Goal: Task Accomplishment & Management: Manage account settings

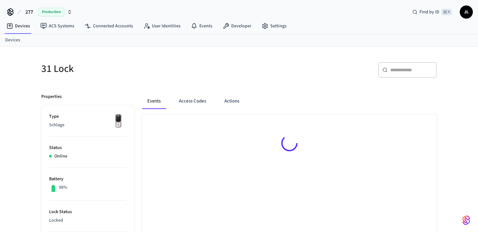
scroll to position [9, 0]
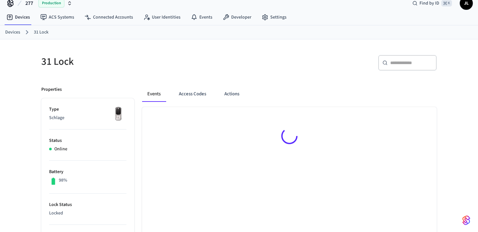
click at [195, 103] on div "Events Access Codes Actions" at bounding box center [289, 96] width 295 height 21
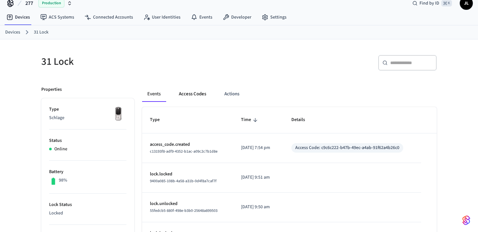
click at [195, 95] on button "Access Codes" at bounding box center [193, 94] width 38 height 16
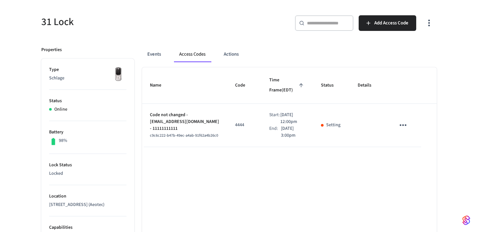
scroll to position [62, 0]
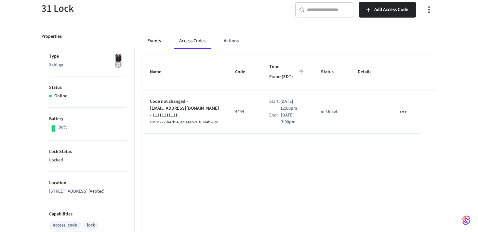
click at [149, 42] on button "Events" at bounding box center [154, 41] width 24 height 16
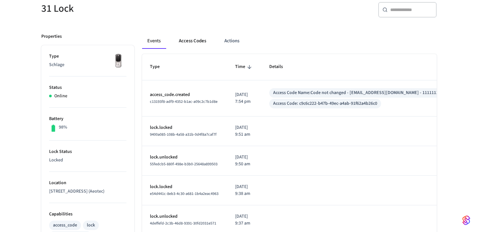
click at [187, 43] on button "Access Codes" at bounding box center [193, 41] width 38 height 16
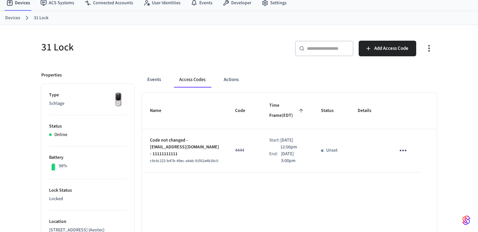
scroll to position [20, 0]
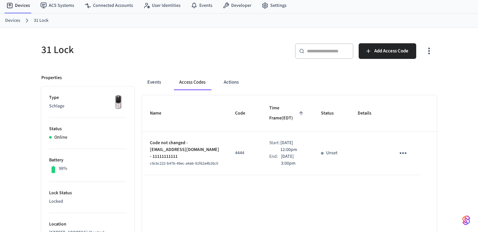
click at [403, 157] on icon "sticky table" at bounding box center [403, 153] width 10 height 10
click at [409, 170] on icon at bounding box center [411, 172] width 5 height 5
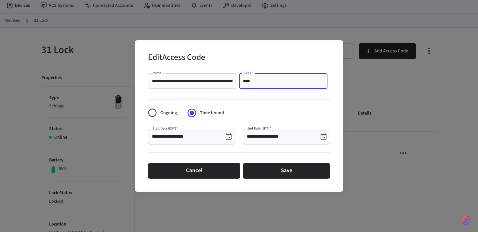
click at [263, 82] on input "****" at bounding box center [283, 81] width 81 height 7
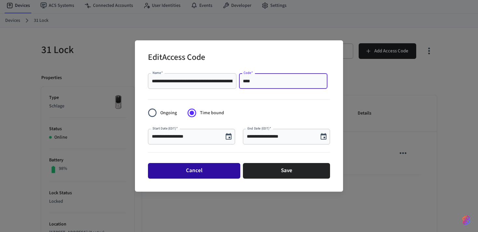
click at [203, 169] on button "Cancel" at bounding box center [194, 171] width 92 height 16
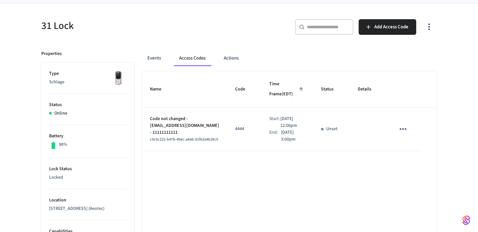
scroll to position [49, 0]
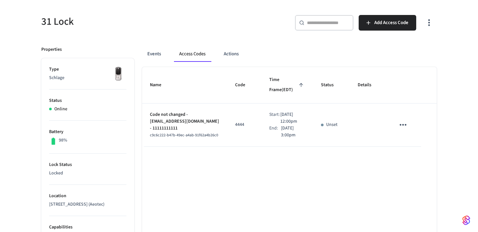
click at [399, 121] on icon "sticky table" at bounding box center [403, 125] width 10 height 10
click at [414, 159] on icon at bounding box center [411, 161] width 5 height 5
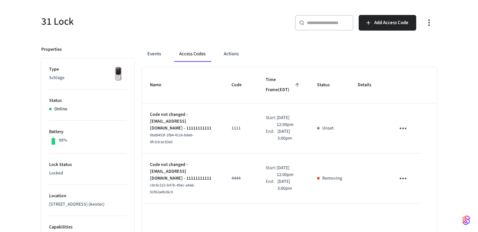
click at [407, 129] on icon "sticky table" at bounding box center [403, 128] width 10 height 10
click at [409, 143] on li "Edit" at bounding box center [418, 148] width 31 height 18
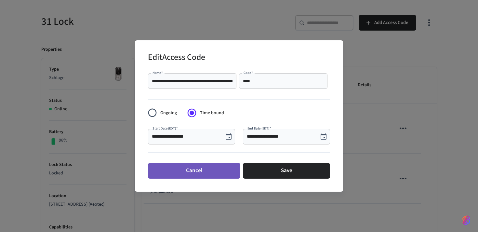
click at [210, 168] on button "Cancel" at bounding box center [194, 171] width 92 height 16
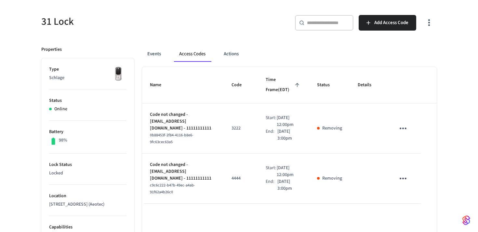
scroll to position [0, 0]
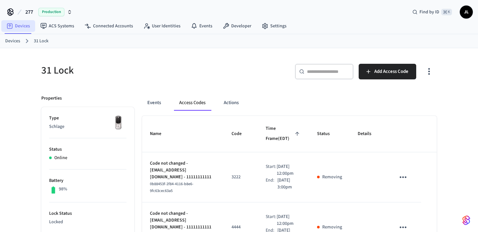
click at [17, 24] on link "Devices" at bounding box center [18, 26] width 34 height 12
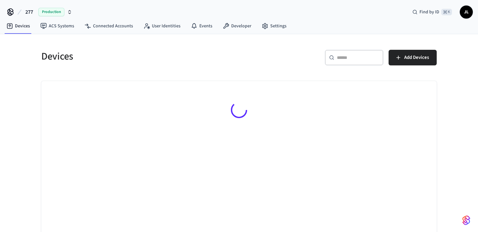
click at [344, 62] on div "​ ​" at bounding box center [354, 58] width 59 height 16
type input "**"
click at [209, 60] on h5 "Devices" at bounding box center [138, 56] width 194 height 13
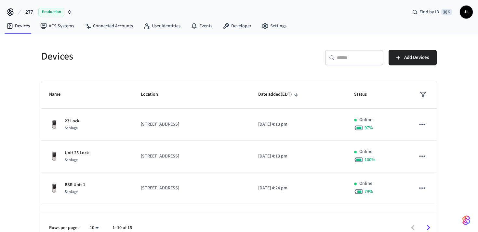
click at [347, 58] on input "text" at bounding box center [358, 57] width 42 height 7
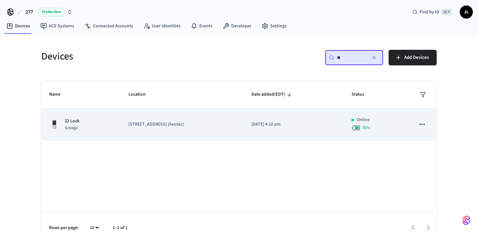
type input "**"
click at [77, 116] on td "22 Lock Schlage" at bounding box center [80, 125] width 79 height 32
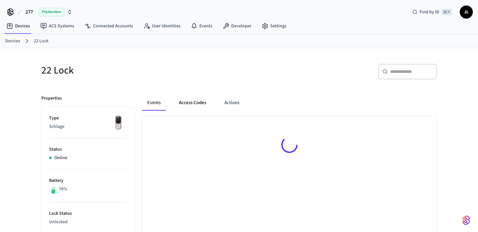
click at [190, 103] on button "Access Codes" at bounding box center [193, 103] width 38 height 16
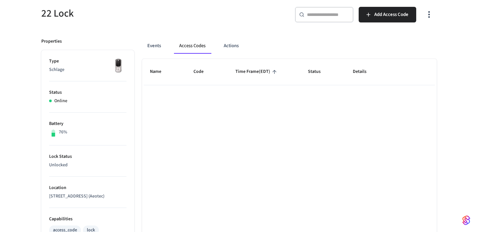
scroll to position [66, 0]
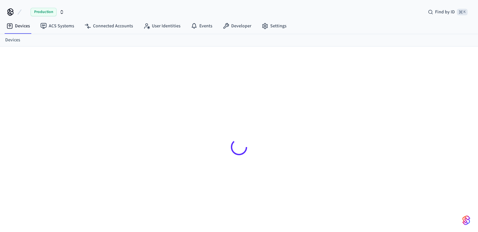
scroll to position [9, 0]
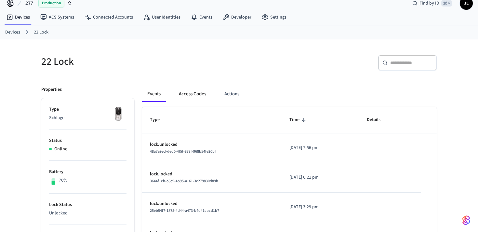
click at [197, 93] on button "Access Codes" at bounding box center [193, 94] width 38 height 16
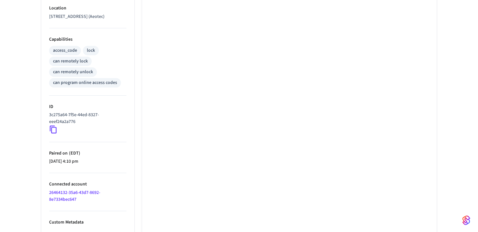
scroll to position [240, 0]
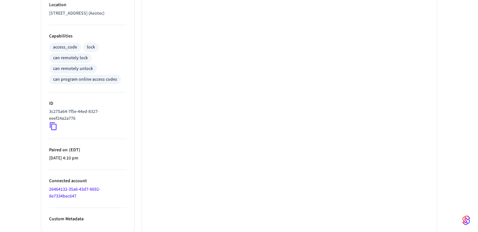
click at [51, 126] on icon at bounding box center [53, 126] width 8 height 8
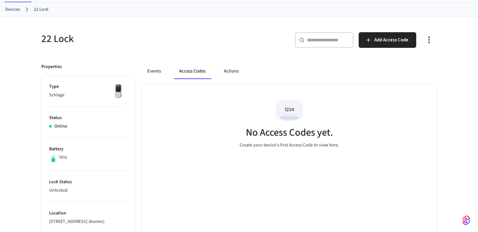
scroll to position [0, 0]
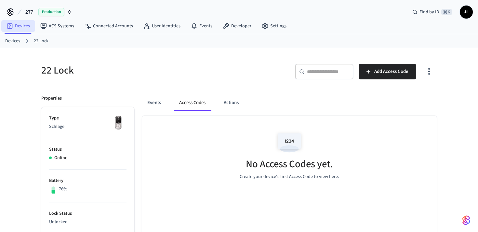
click at [18, 26] on link "Devices" at bounding box center [18, 26] width 34 height 12
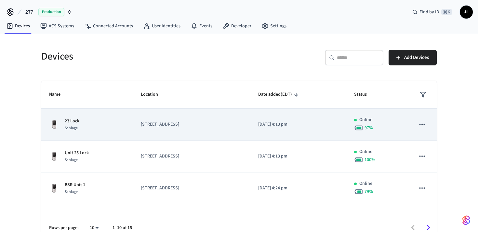
click at [70, 122] on p "23 Lock" at bounding box center [72, 121] width 15 height 7
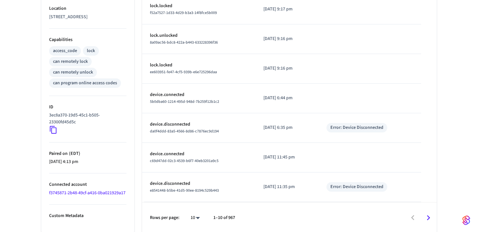
scroll to position [235, 0]
click at [51, 129] on icon at bounding box center [53, 131] width 8 height 8
click at [49, 131] on icon at bounding box center [53, 131] width 8 height 8
click at [59, 133] on div "3ec8a370-19d5-45c1-b505-23300fd45d5c" at bounding box center [87, 124] width 77 height 22
click at [52, 133] on icon at bounding box center [53, 131] width 8 height 8
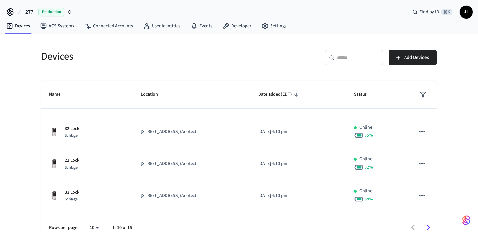
scroll to position [11, 0]
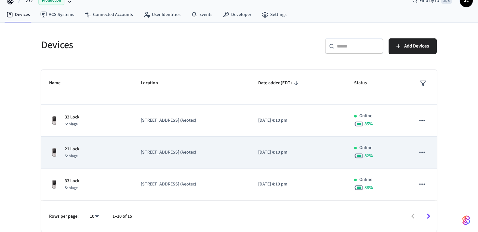
click at [111, 160] on td "21 Lock Schlage" at bounding box center [87, 153] width 92 height 32
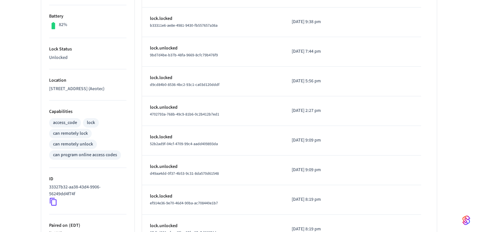
scroll to position [240, 0]
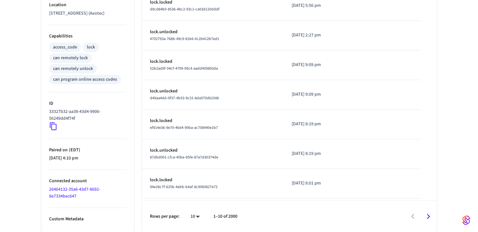
click at [55, 126] on icon at bounding box center [53, 126] width 8 height 8
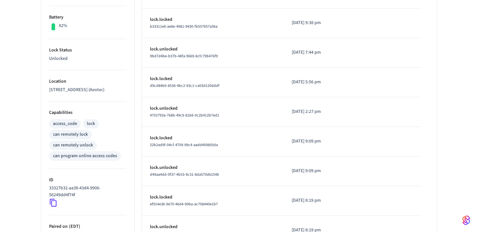
scroll to position [0, 0]
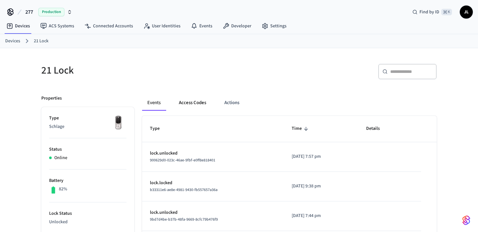
click at [193, 104] on button "Access Codes" at bounding box center [193, 103] width 38 height 16
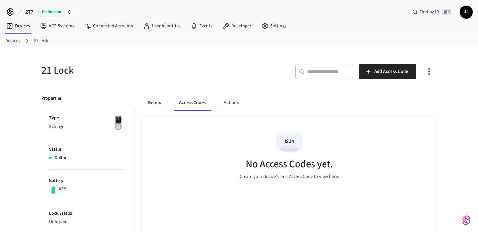
click at [155, 102] on button "Events" at bounding box center [154, 103] width 24 height 16
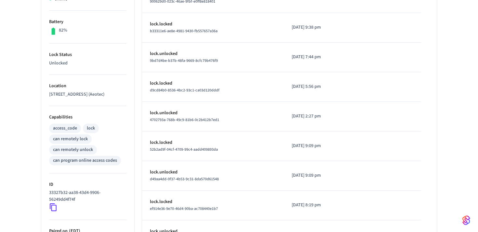
scroll to position [222, 0]
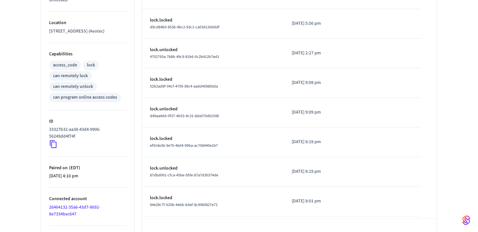
click at [54, 146] on icon at bounding box center [53, 144] width 8 height 8
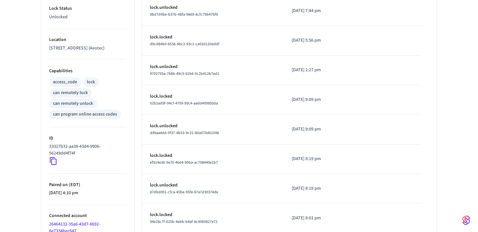
scroll to position [200, 0]
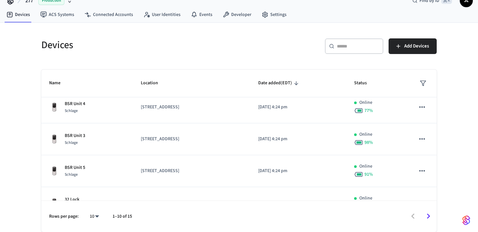
scroll to position [216, 0]
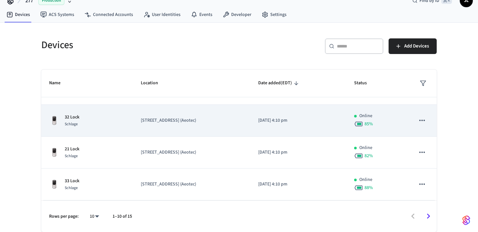
click at [128, 128] on td "32 Lock Schlage" at bounding box center [87, 121] width 92 height 32
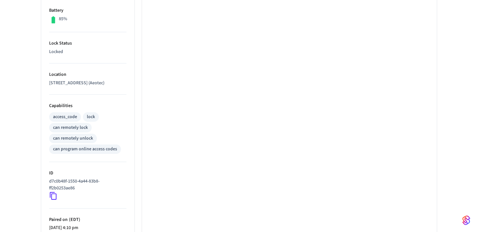
scroll to position [185, 0]
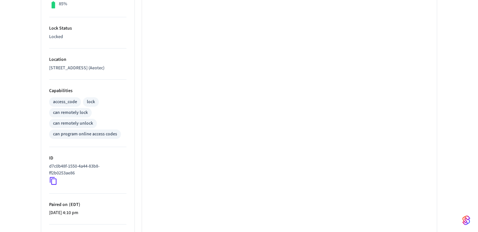
click at [53, 182] on icon at bounding box center [53, 181] width 8 height 8
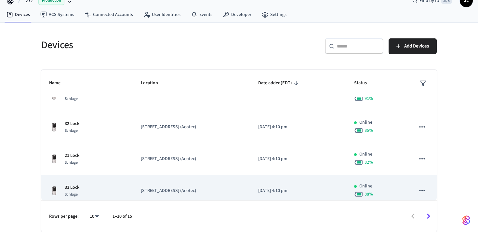
scroll to position [216, 0]
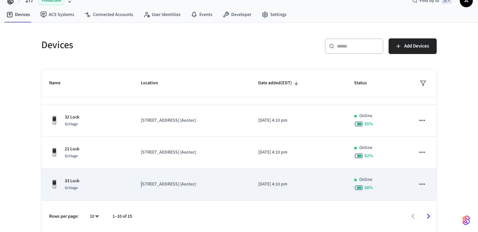
click at [143, 181] on p "[STREET_ADDRESS] (Aeotec)" at bounding box center [192, 184] width 102 height 7
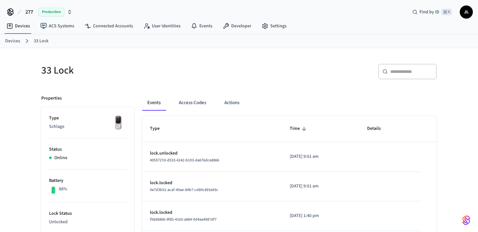
scroll to position [240, 0]
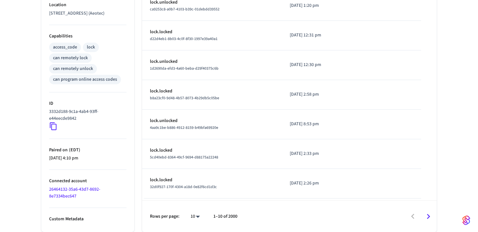
click at [54, 127] on icon at bounding box center [53, 126] width 8 height 8
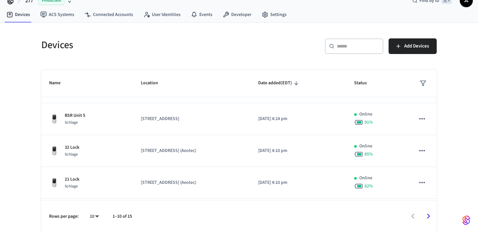
scroll to position [216, 0]
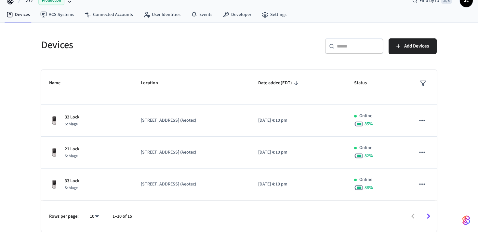
click at [426, 215] on icon "Go to next page" at bounding box center [429, 216] width 10 height 10
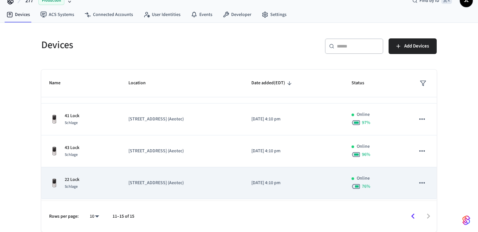
scroll to position [0, 0]
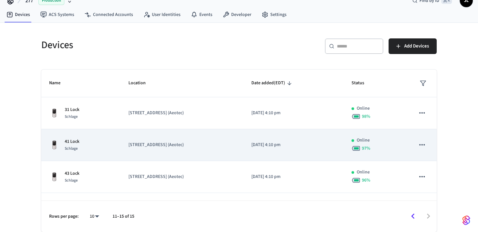
click at [99, 146] on div "41 Lock Schlage" at bounding box center [81, 145] width 64 height 14
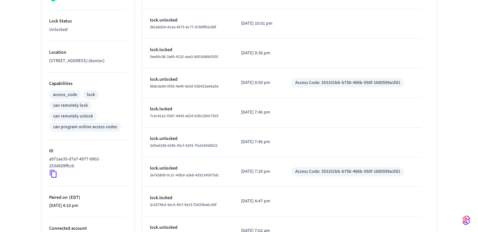
scroll to position [198, 0]
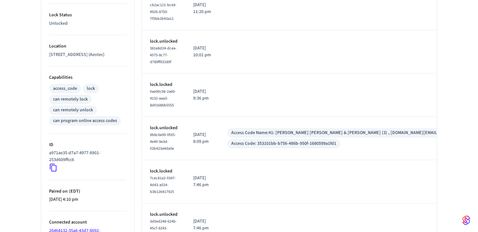
click at [52, 166] on icon at bounding box center [53, 168] width 7 height 8
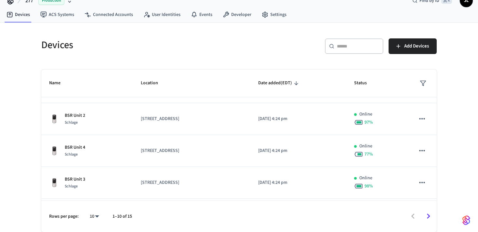
scroll to position [216, 0]
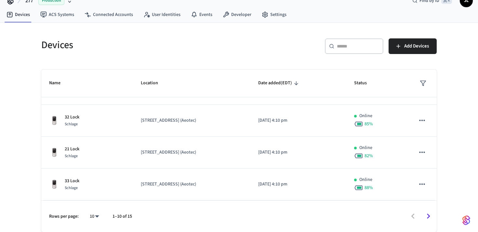
click at [431, 215] on icon "Go to next page" at bounding box center [429, 216] width 10 height 10
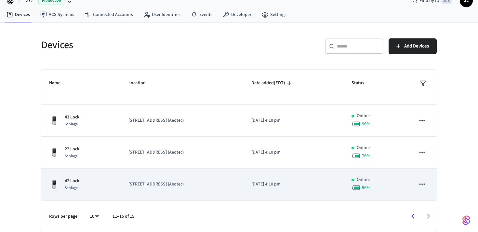
click at [113, 185] on div "42 Lock Schlage" at bounding box center [81, 185] width 64 height 14
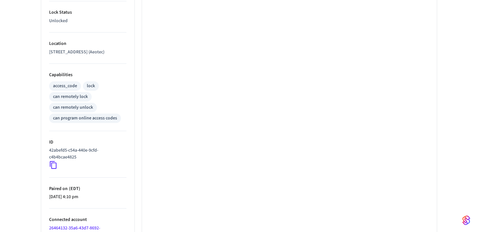
scroll to position [240, 0]
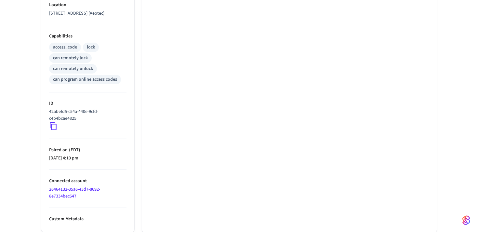
click at [52, 126] on icon at bounding box center [53, 126] width 8 height 8
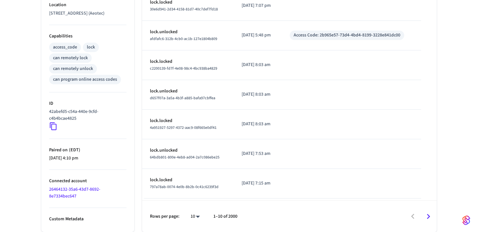
scroll to position [11, 0]
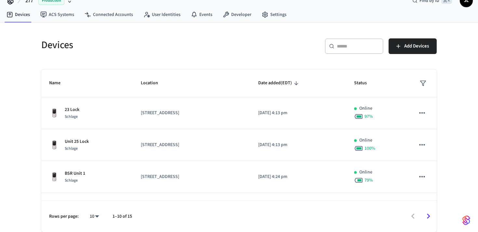
click at [429, 214] on icon "Go to next page" at bounding box center [429, 216] width 10 height 10
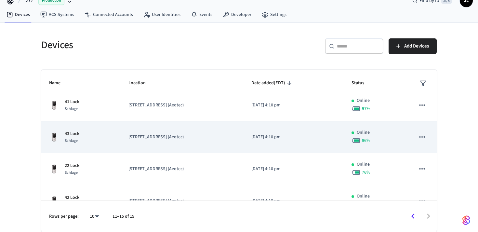
scroll to position [54, 0]
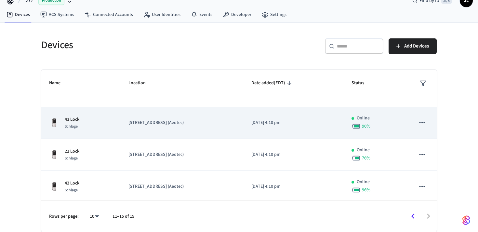
click at [183, 121] on p "[STREET_ADDRESS] (Aeotec)" at bounding box center [182, 122] width 107 height 7
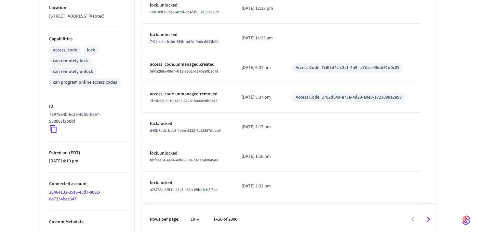
scroll to position [240, 0]
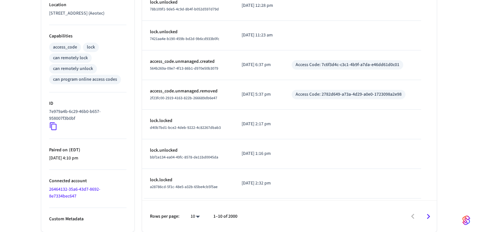
click at [55, 124] on icon at bounding box center [53, 127] width 7 height 8
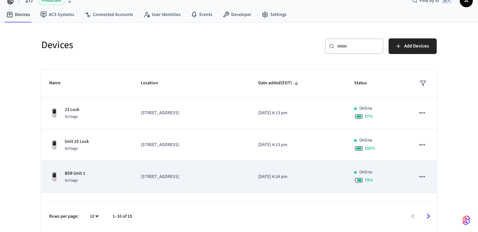
click at [104, 170] on td "BSR Unit 1 Schlage" at bounding box center [87, 177] width 92 height 32
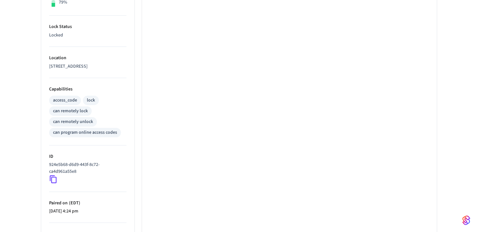
scroll to position [240, 0]
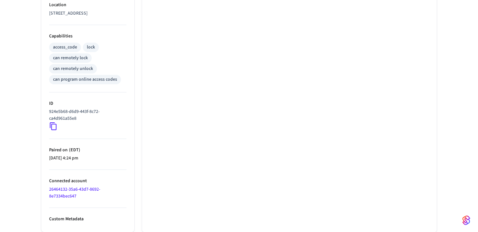
click at [53, 128] on icon at bounding box center [53, 126] width 8 height 8
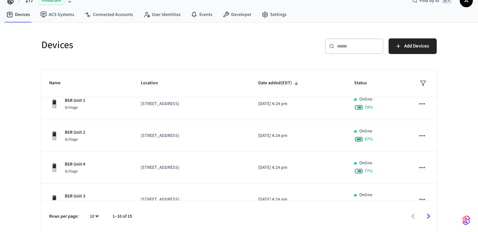
scroll to position [73, 0]
click at [157, 138] on p "[STREET_ADDRESS]" at bounding box center [192, 135] width 102 height 7
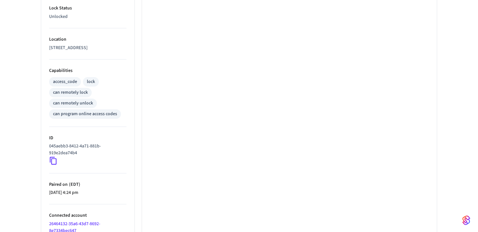
scroll to position [209, 0]
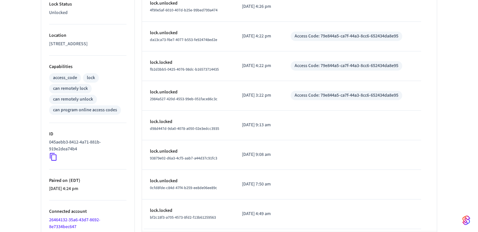
click at [53, 160] on icon at bounding box center [53, 157] width 7 height 8
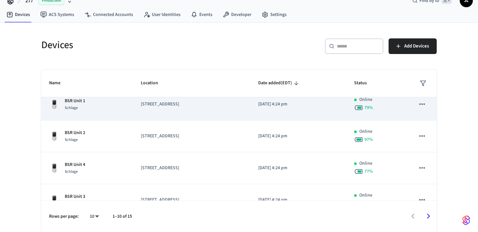
scroll to position [85, 0]
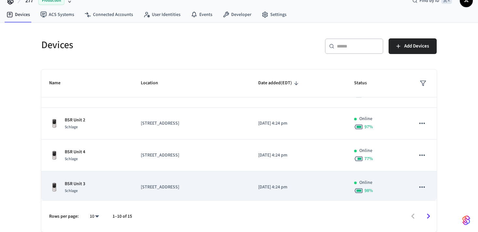
click at [133, 192] on td "BSR Unit 3 Schlage" at bounding box center [87, 187] width 92 height 32
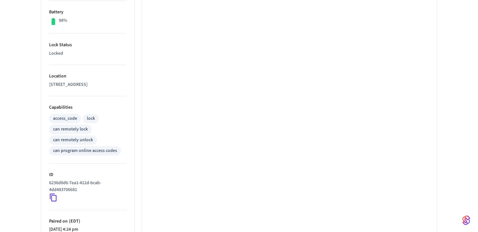
scroll to position [184, 0]
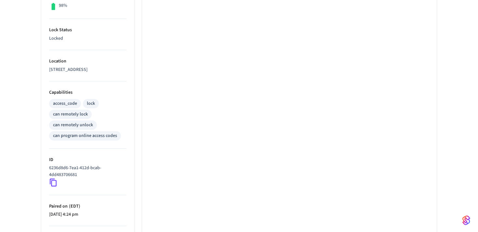
click at [52, 181] on icon at bounding box center [53, 182] width 8 height 8
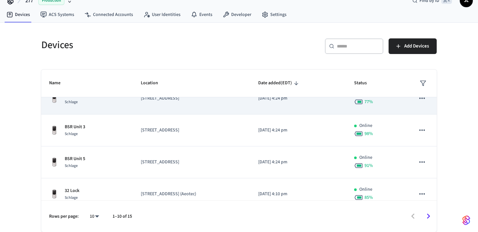
scroll to position [138, 0]
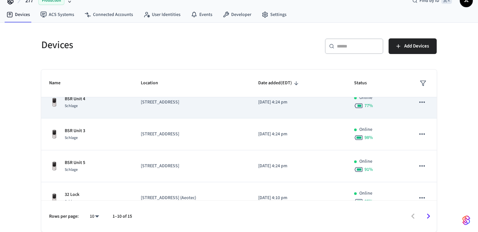
click at [98, 107] on div "BSR Unit 4 Schlage" at bounding box center [87, 103] width 76 height 14
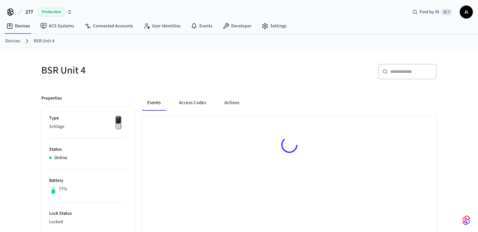
scroll to position [240, 0]
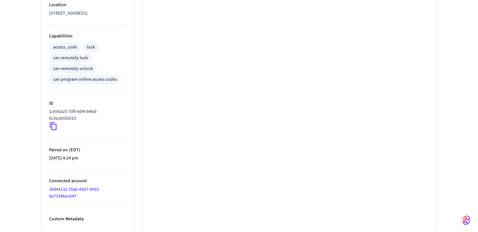
click at [52, 124] on icon at bounding box center [53, 127] width 7 height 8
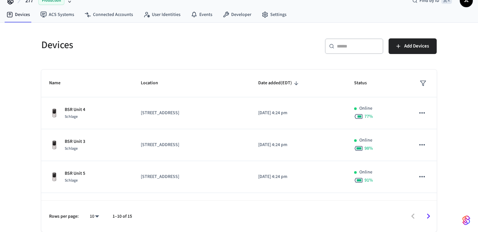
scroll to position [127, 0]
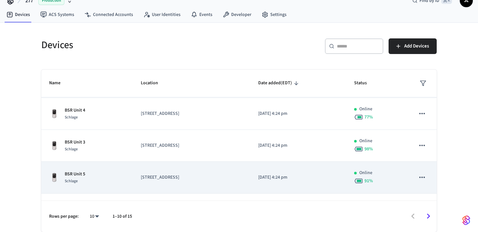
click at [86, 173] on div "BSR Unit 5 Schlage" at bounding box center [87, 178] width 76 height 14
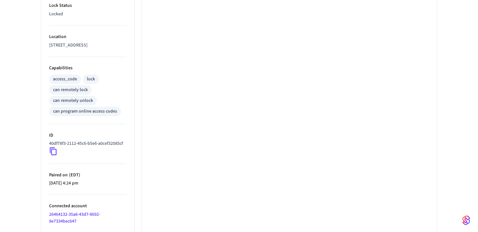
scroll to position [213, 0]
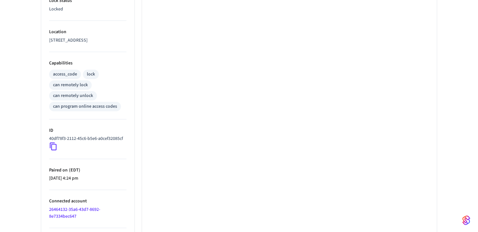
click at [52, 151] on icon at bounding box center [53, 147] width 7 height 8
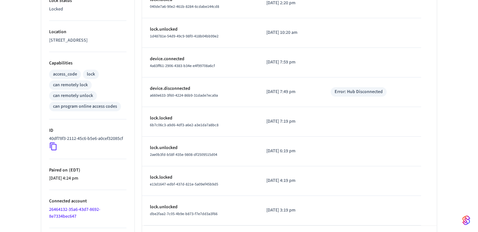
scroll to position [0, 0]
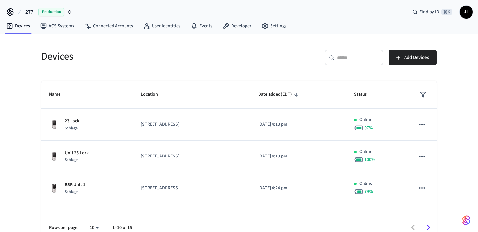
scroll to position [11, 0]
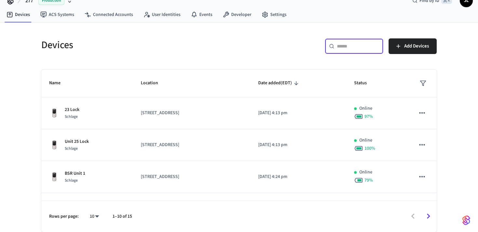
click at [344, 46] on input "text" at bounding box center [358, 46] width 42 height 7
type input "**"
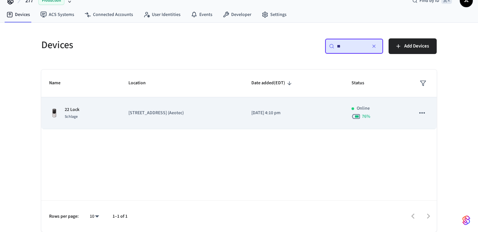
click at [152, 113] on p "[STREET_ADDRESS] (Aeotec)" at bounding box center [182, 113] width 107 height 7
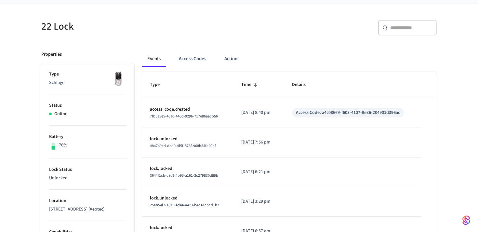
scroll to position [45, 0]
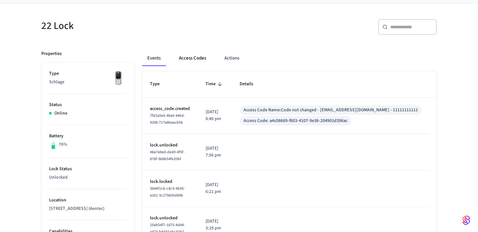
click at [183, 63] on button "Access Codes" at bounding box center [193, 58] width 38 height 16
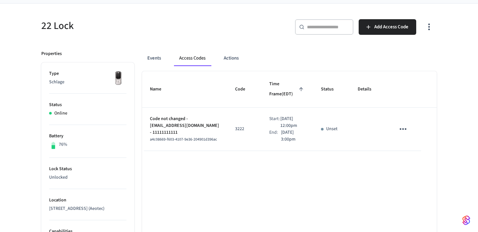
click at [402, 127] on icon "sticky table" at bounding box center [403, 129] width 10 height 10
click at [405, 145] on li "Edit" at bounding box center [418, 148] width 31 height 18
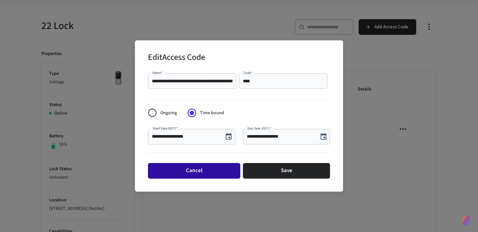
click at [199, 175] on button "Cancel" at bounding box center [194, 171] width 92 height 16
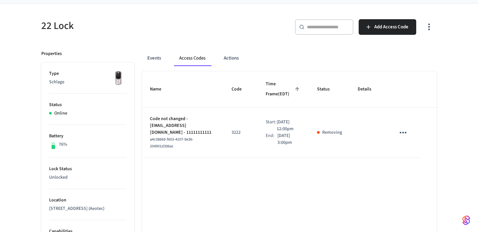
scroll to position [11, 0]
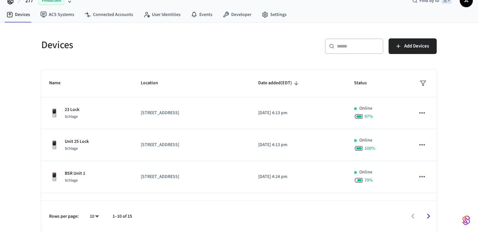
click at [353, 46] on input "text" at bounding box center [358, 46] width 42 height 7
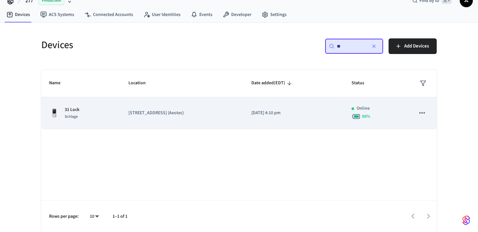
type input "*"
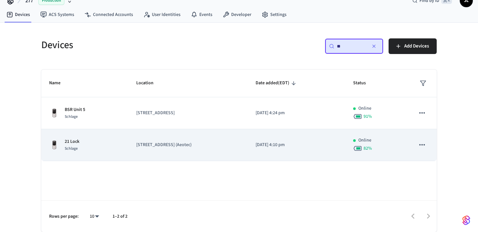
type input "**"
click at [126, 142] on td "21 Lock Schlage" at bounding box center [84, 145] width 87 height 32
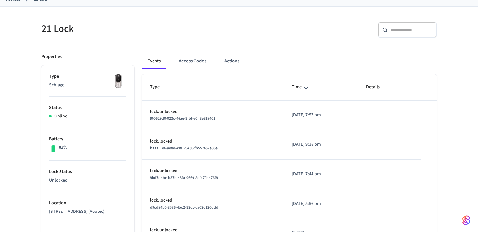
scroll to position [54, 0]
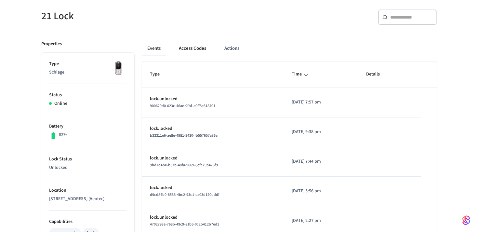
click at [174, 48] on button "Access Codes" at bounding box center [193, 49] width 38 height 16
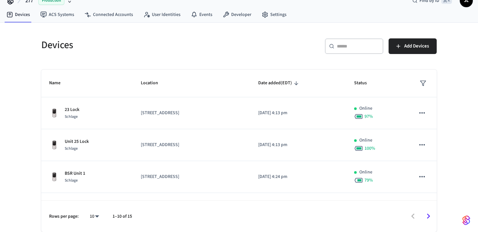
scroll to position [11, 0]
click at [346, 43] on div "​ ​" at bounding box center [354, 46] width 59 height 16
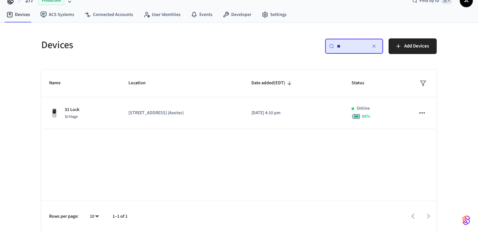
type input "**"
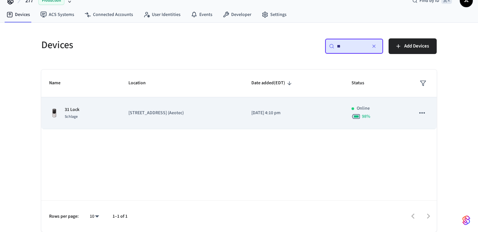
click at [80, 116] on div "31 Lock Schlage" at bounding box center [81, 113] width 64 height 14
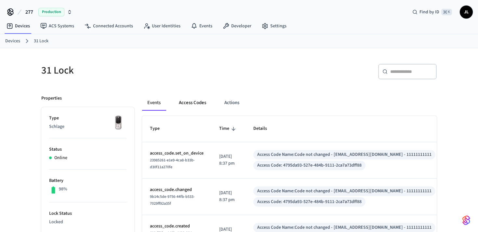
click at [201, 100] on button "Access Codes" at bounding box center [193, 103] width 38 height 16
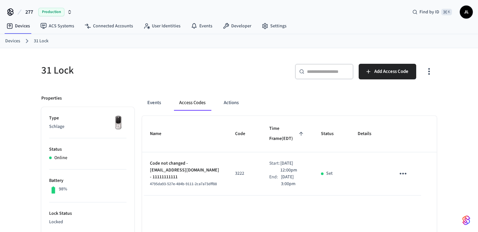
click at [405, 176] on icon "sticky table" at bounding box center [403, 174] width 10 height 10
click at [413, 208] on icon at bounding box center [411, 210] width 5 height 5
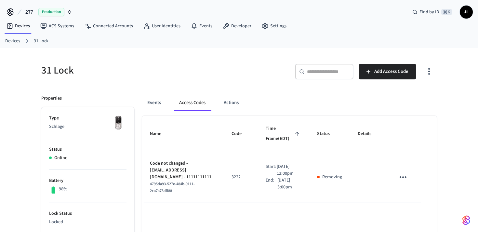
scroll to position [11, 0]
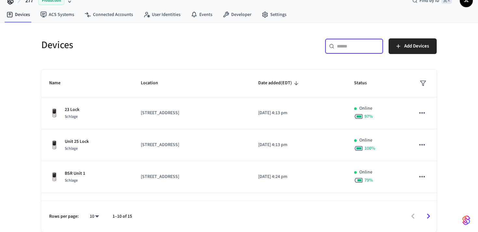
click at [342, 45] on input "text" at bounding box center [358, 46] width 42 height 7
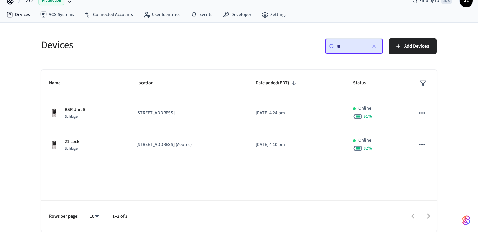
type input "**"
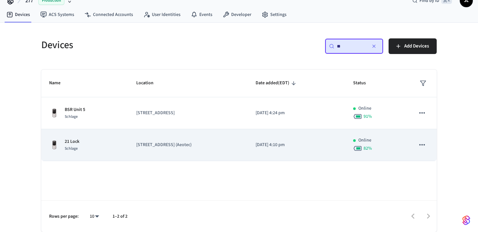
click at [118, 142] on div "21 Lock Schlage" at bounding box center [85, 145] width 72 height 14
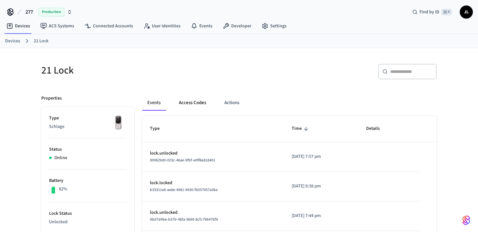
click at [187, 106] on button "Access Codes" at bounding box center [193, 103] width 38 height 16
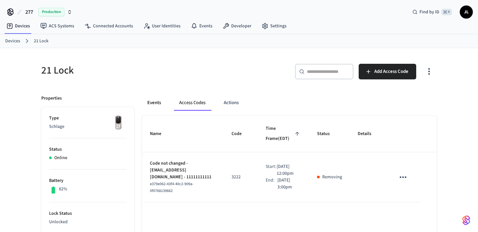
click at [157, 103] on button "Events" at bounding box center [154, 103] width 24 height 16
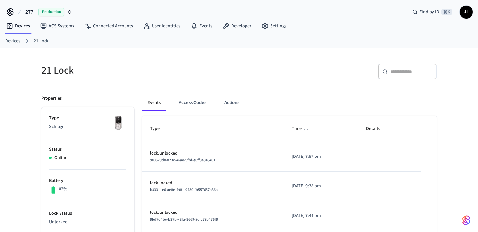
scroll to position [11, 0]
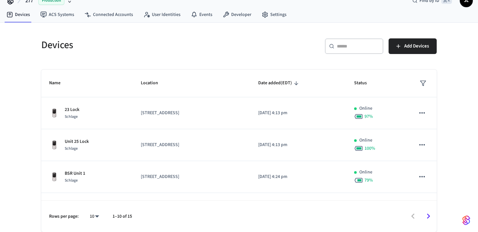
click at [351, 45] on input "text" at bounding box center [358, 46] width 42 height 7
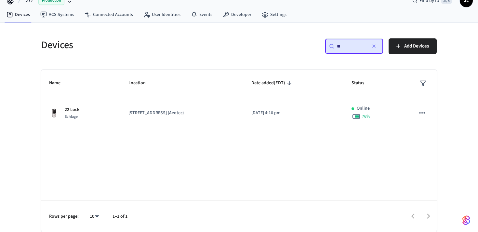
type input "**"
click at [77, 131] on div "Name Location Date added (EDT) Status 22 Lock Schlage 277 Broadway Main (Aeotec…" at bounding box center [239, 151] width 396 height 162
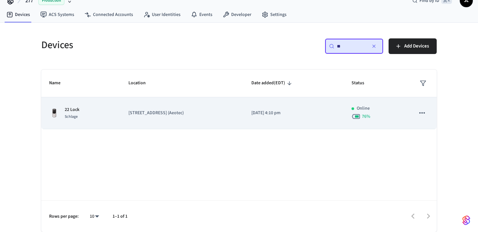
click at [83, 115] on div "22 Lock Schlage" at bounding box center [81, 113] width 64 height 14
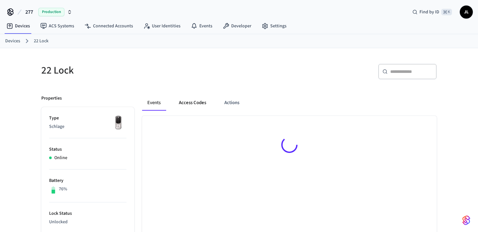
click at [198, 100] on button "Access Codes" at bounding box center [193, 103] width 38 height 16
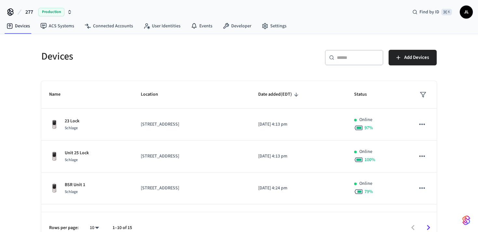
scroll to position [11, 0]
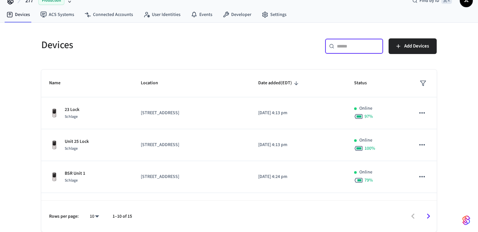
click at [363, 48] on input "text" at bounding box center [358, 46] width 42 height 7
type input "**"
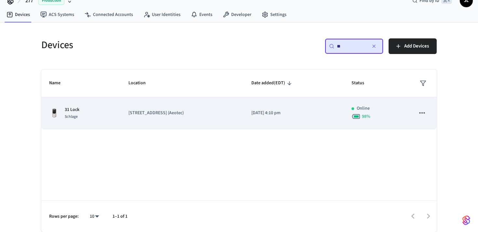
click at [193, 114] on p "[STREET_ADDRESS] (Aeotec)" at bounding box center [182, 113] width 107 height 7
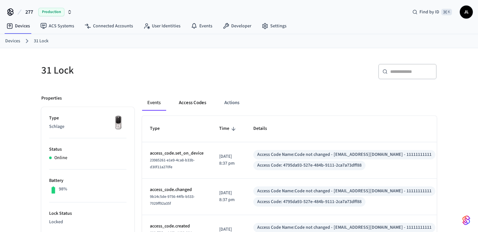
click at [188, 107] on button "Access Codes" at bounding box center [193, 103] width 38 height 16
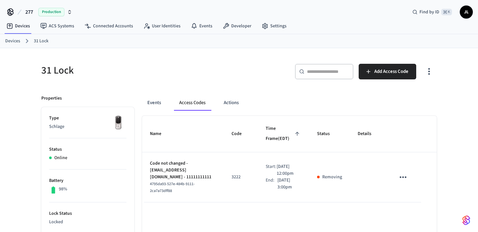
click at [401, 179] on icon "sticky table" at bounding box center [403, 177] width 10 height 10
click at [363, 117] on div at bounding box center [239, 116] width 478 height 232
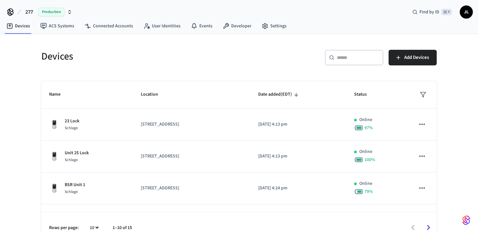
scroll to position [11, 0]
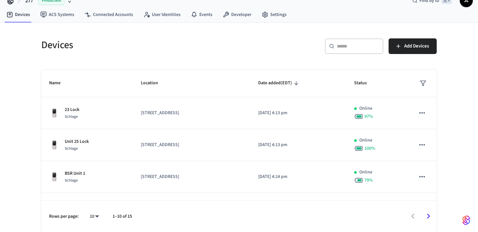
click at [350, 49] on input "text" at bounding box center [358, 46] width 42 height 7
type input "**"
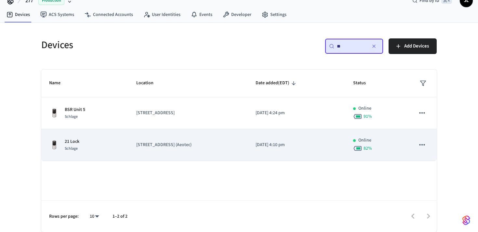
drag, startPoint x: 164, startPoint y: 118, endPoint x: 164, endPoint y: 153, distance: 34.2
click at [164, 153] on tbody "BSR Unit 5 Schlage 42 Bay State Rd 2023/11/20 at 4:24 pm Online 91 % 21 Lock Sc…" at bounding box center [239, 129] width 396 height 64
click at [164, 147] on p "[STREET_ADDRESS] (Aeotec)" at bounding box center [188, 145] width 104 height 7
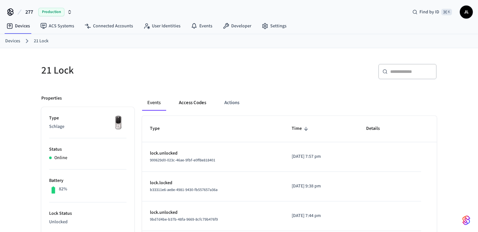
click at [192, 108] on button "Access Codes" at bounding box center [193, 103] width 38 height 16
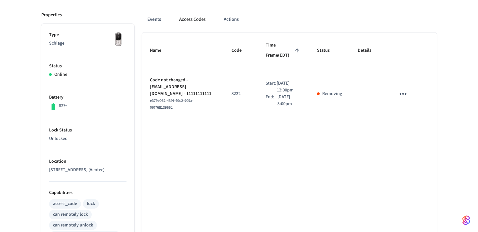
scroll to position [84, 0]
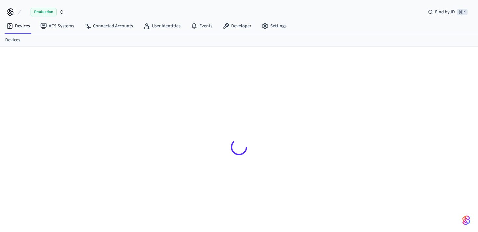
scroll to position [9, 0]
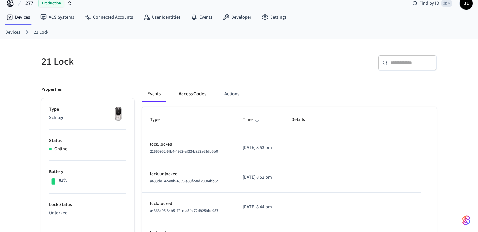
click at [183, 94] on button "Access Codes" at bounding box center [193, 94] width 38 height 16
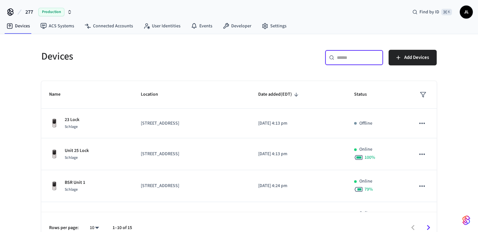
click at [340, 58] on input "text" at bounding box center [358, 57] width 42 height 7
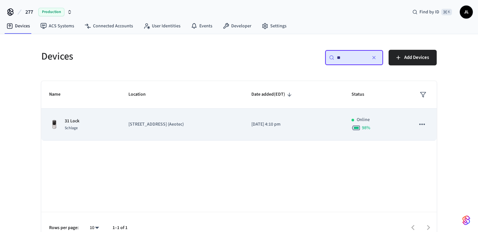
type input "**"
click at [297, 122] on p "[DATE] 4:10 pm" at bounding box center [294, 124] width 85 height 7
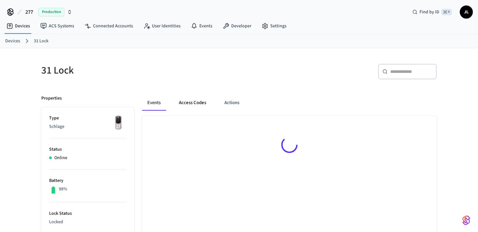
click at [207, 99] on button "Access Codes" at bounding box center [193, 103] width 38 height 16
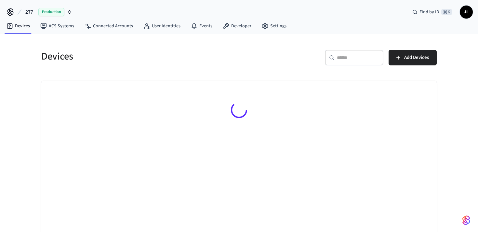
click at [347, 62] on div "​ ​" at bounding box center [354, 58] width 59 height 16
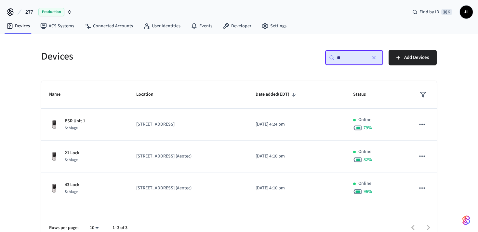
type input "**"
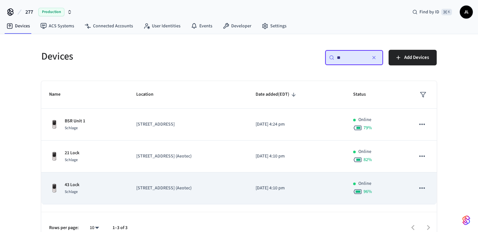
click at [196, 184] on td "[STREET_ADDRESS] (Aeotec)" at bounding box center [188, 188] width 119 height 32
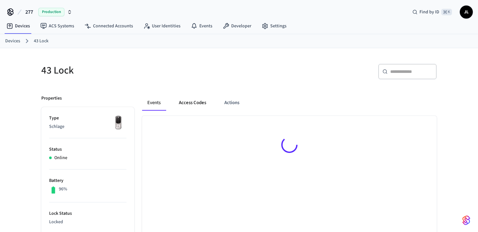
click at [191, 98] on button "Access Codes" at bounding box center [193, 103] width 38 height 16
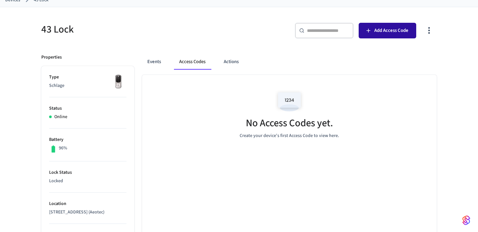
scroll to position [21, 0]
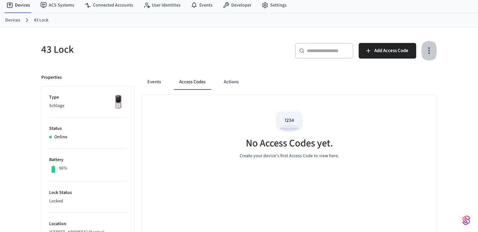
click at [429, 51] on icon "button" at bounding box center [429, 51] width 10 height 10
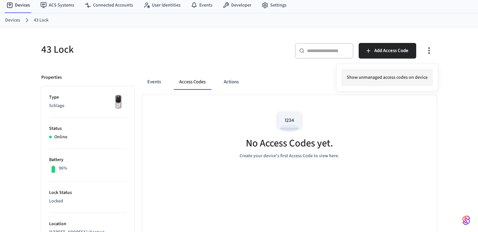
click at [393, 78] on li "Show unmanaged access codes on device" at bounding box center [387, 77] width 91 height 17
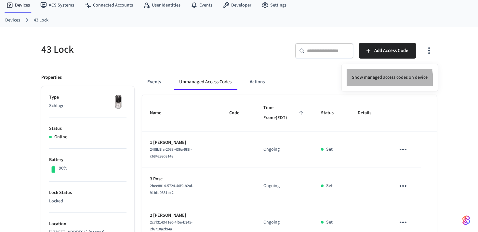
click at [361, 86] on li "Show managed access codes on device" at bounding box center [390, 77] width 86 height 17
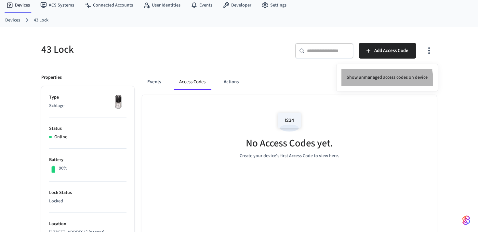
click at [361, 86] on li "Show unmanaged access codes on device" at bounding box center [387, 77] width 91 height 17
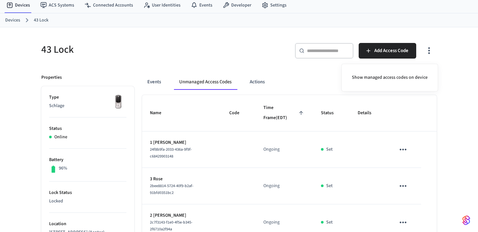
click at [310, 72] on div at bounding box center [239, 116] width 478 height 232
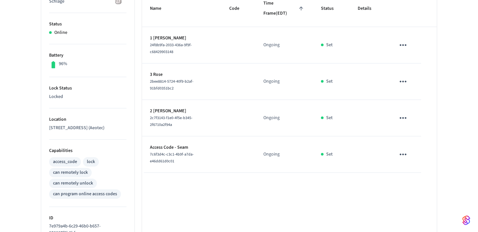
scroll to position [137, 0]
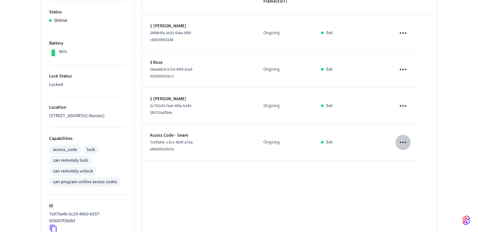
click at [407, 137] on icon "sticky table" at bounding box center [403, 142] width 10 height 10
click at [415, 158] on li "Convert to Managed" at bounding box center [432, 156] width 58 height 18
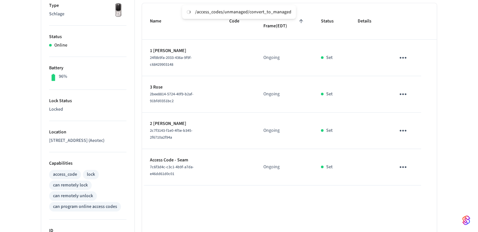
scroll to position [112, 0]
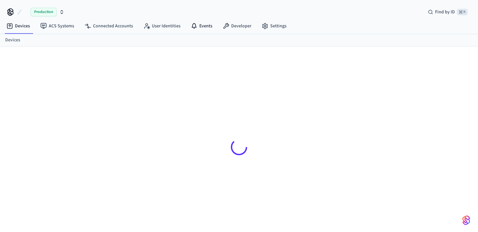
scroll to position [9, 0]
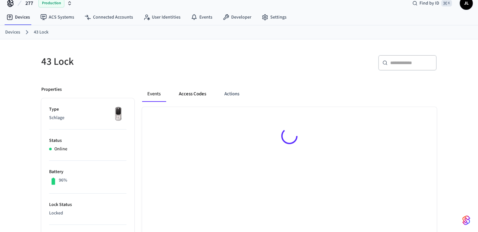
click at [174, 95] on button "Access Codes" at bounding box center [193, 94] width 38 height 16
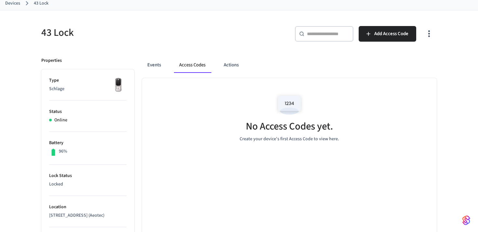
scroll to position [16, 0]
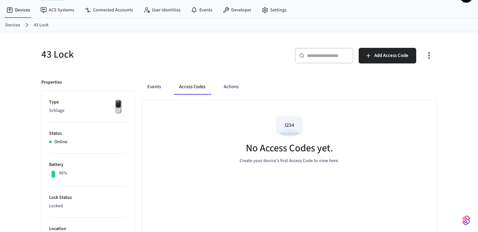
click at [423, 52] on button "button" at bounding box center [429, 56] width 15 height 26
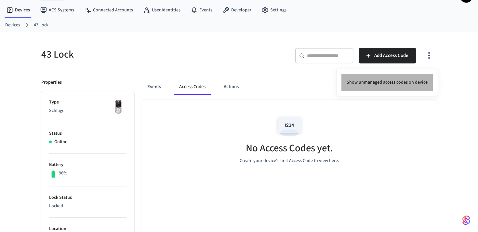
click at [411, 86] on li "Show unmanaged access codes on device" at bounding box center [387, 82] width 91 height 17
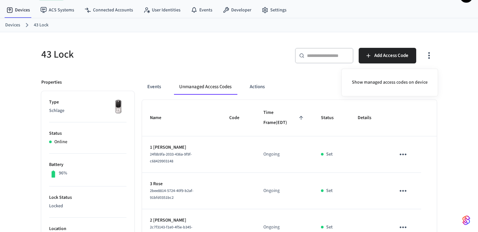
click at [418, 126] on div at bounding box center [239, 116] width 478 height 232
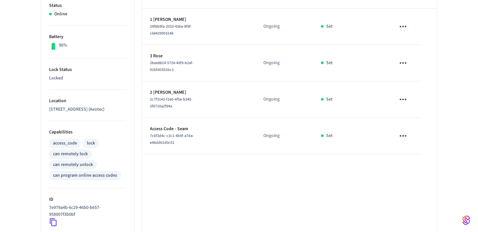
scroll to position [145, 0]
click at [404, 130] on icon "sticky table" at bounding box center [403, 135] width 10 height 10
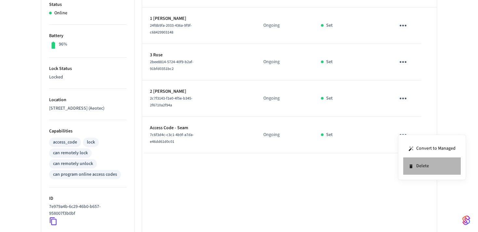
click at [416, 163] on li "Delete" at bounding box center [432, 165] width 58 height 17
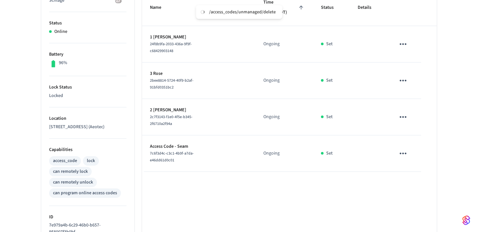
scroll to position [125, 0]
click at [162, 144] on p "Access Code - Seam" at bounding box center [182, 147] width 64 height 7
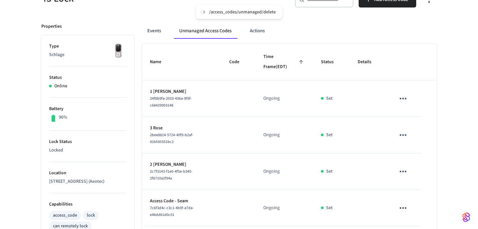
scroll to position [0, 0]
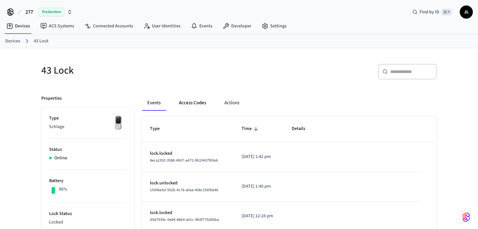
click at [195, 105] on button "Access Codes" at bounding box center [193, 103] width 38 height 16
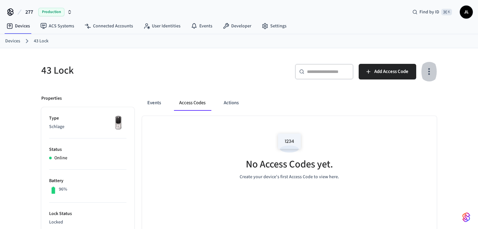
click at [430, 70] on icon "button" at bounding box center [429, 71] width 10 height 10
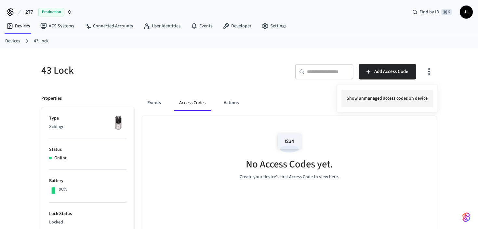
click at [391, 97] on li "Show unmanaged access codes on device" at bounding box center [387, 98] width 91 height 17
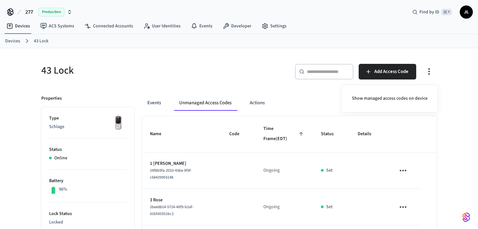
click at [452, 117] on div at bounding box center [239, 114] width 478 height 229
click at [17, 22] on link "Devices" at bounding box center [18, 26] width 34 height 12
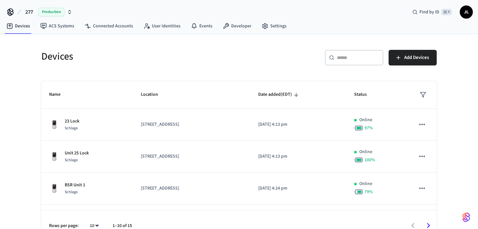
click at [343, 60] on input "text" at bounding box center [358, 57] width 42 height 7
type input "**"
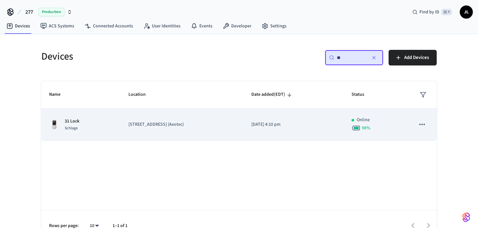
click at [250, 119] on td "[DATE] 4:10 pm" at bounding box center [294, 125] width 100 height 32
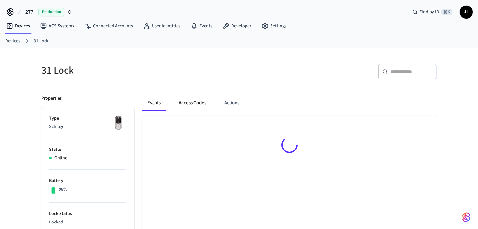
click at [192, 97] on button "Access Codes" at bounding box center [193, 103] width 38 height 16
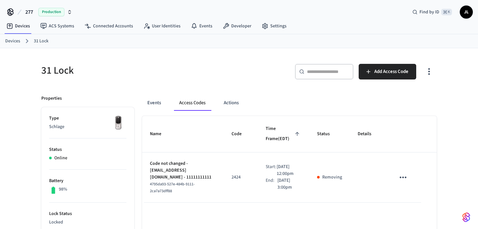
click at [193, 103] on button "Access Codes" at bounding box center [192, 103] width 37 height 16
click at [17, 27] on link "Devices" at bounding box center [18, 26] width 34 height 12
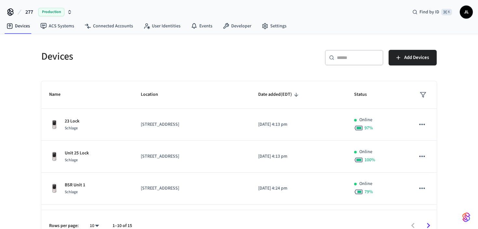
click at [22, 12] on icon at bounding box center [20, 12] width 8 height 8
